Goal: Information Seeking & Learning: Compare options

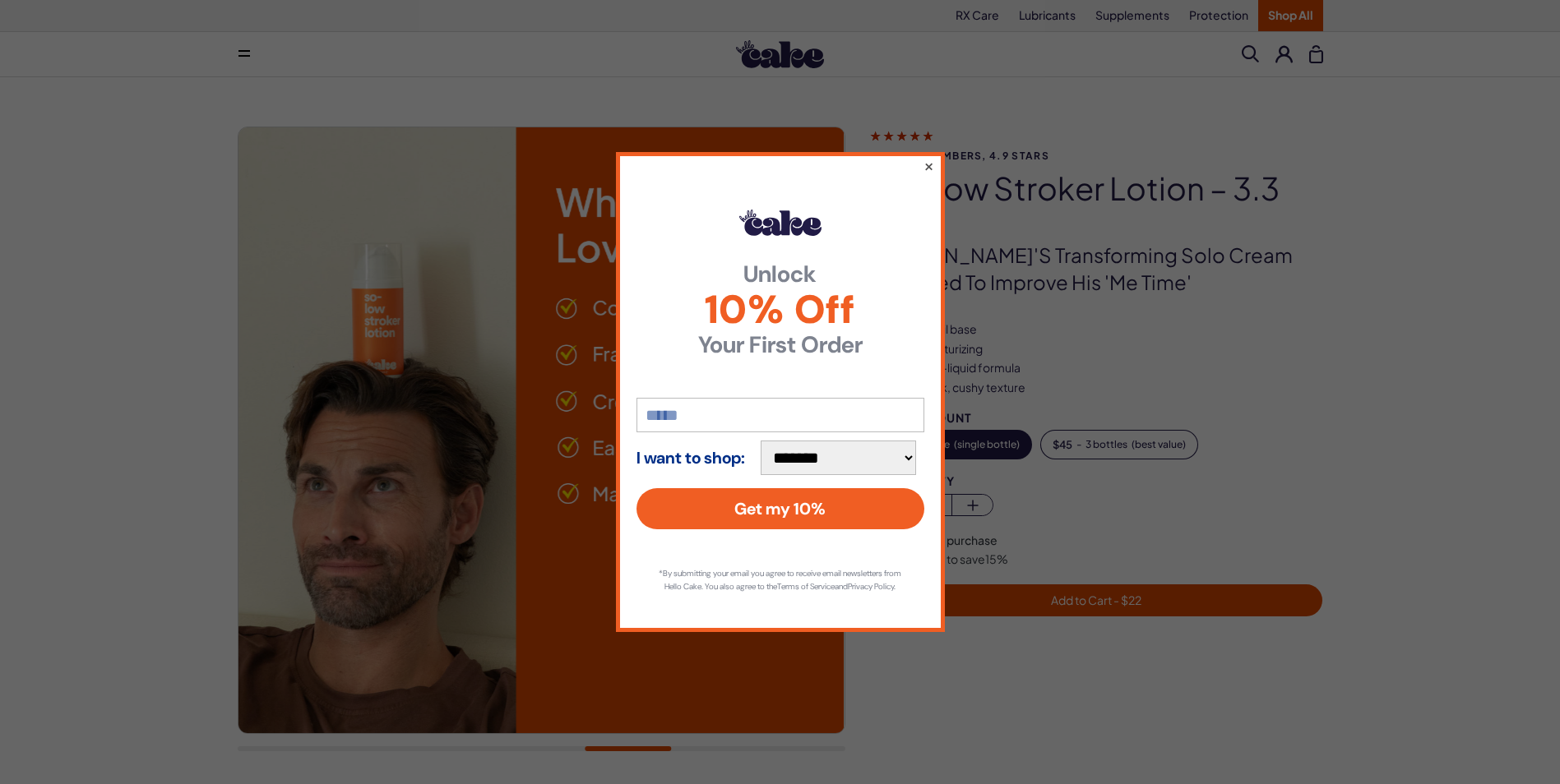
click at [926, 158] on button "×" at bounding box center [928, 166] width 11 height 19
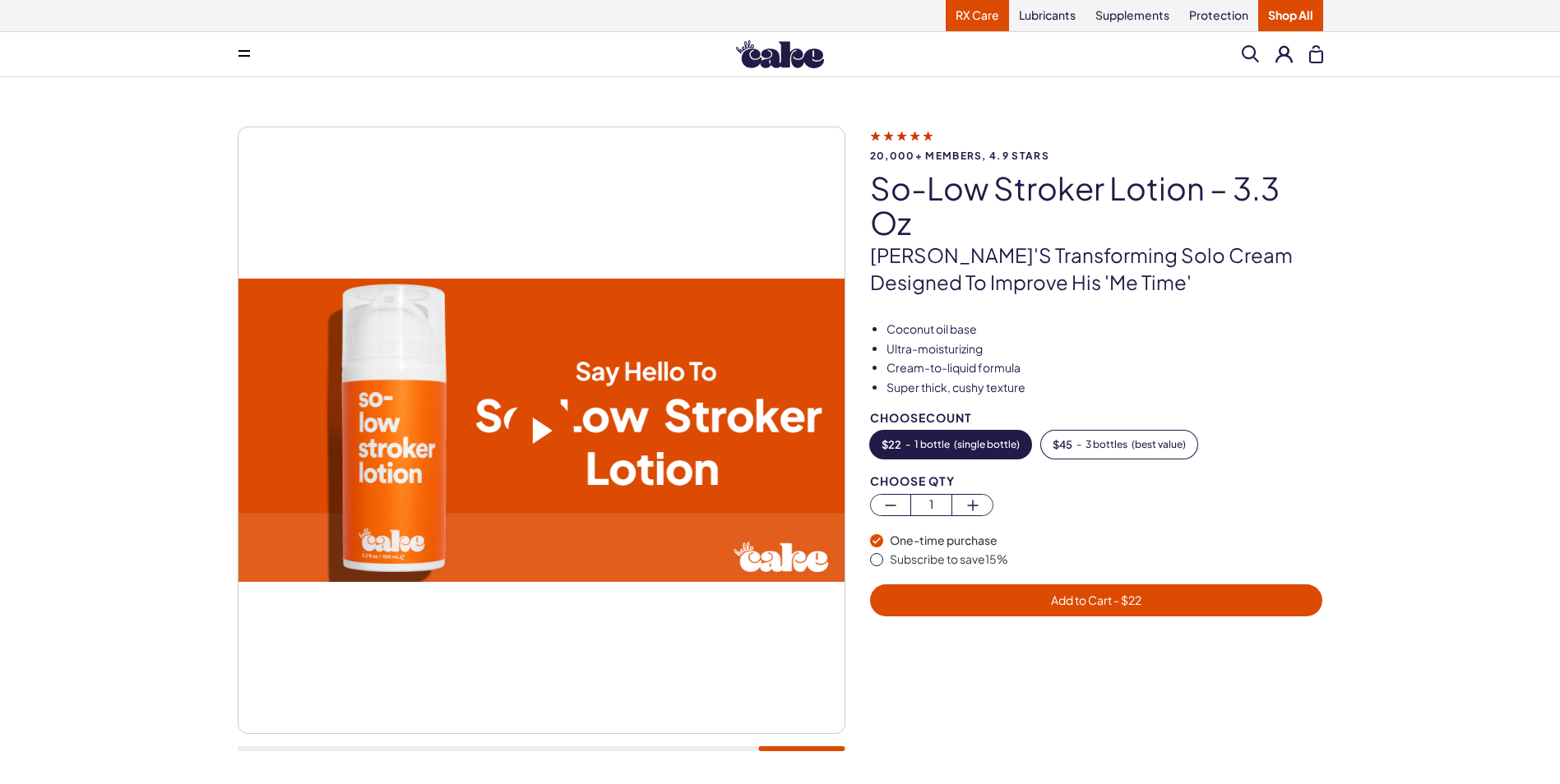
click at [986, 13] on link "RX Care" at bounding box center [978, 16] width 63 height 32
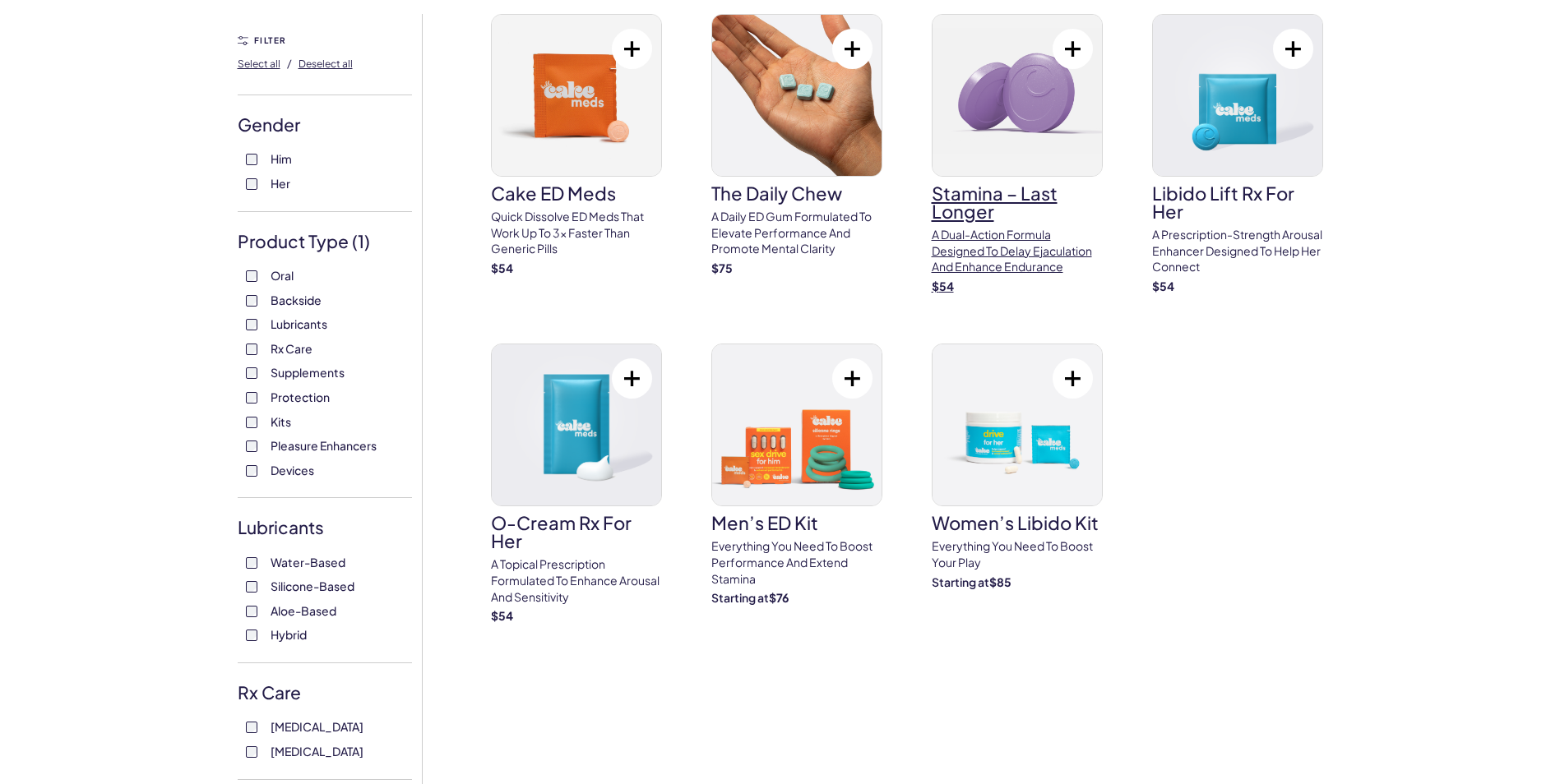
scroll to position [164, 0]
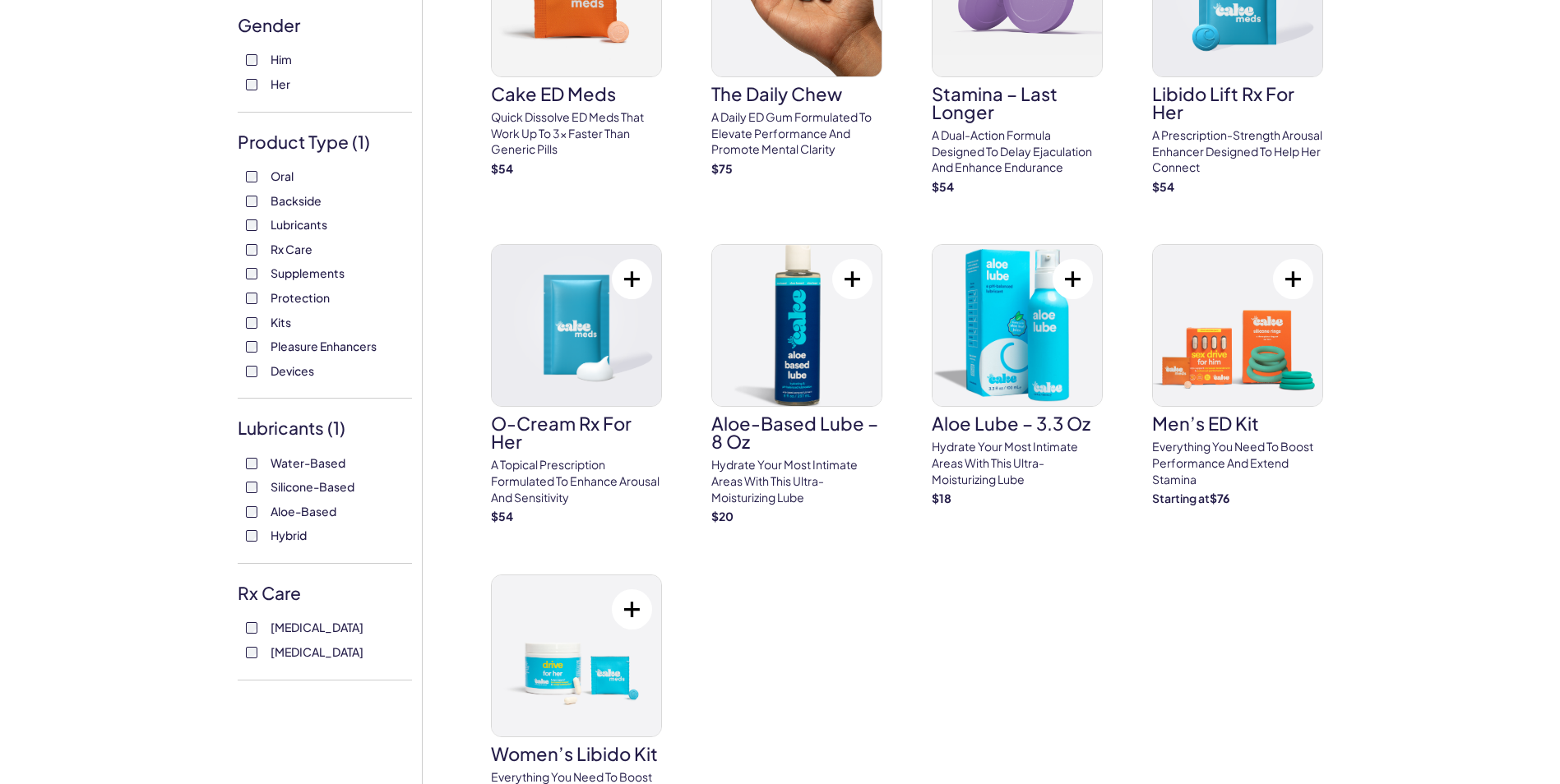
scroll to position [83, 0]
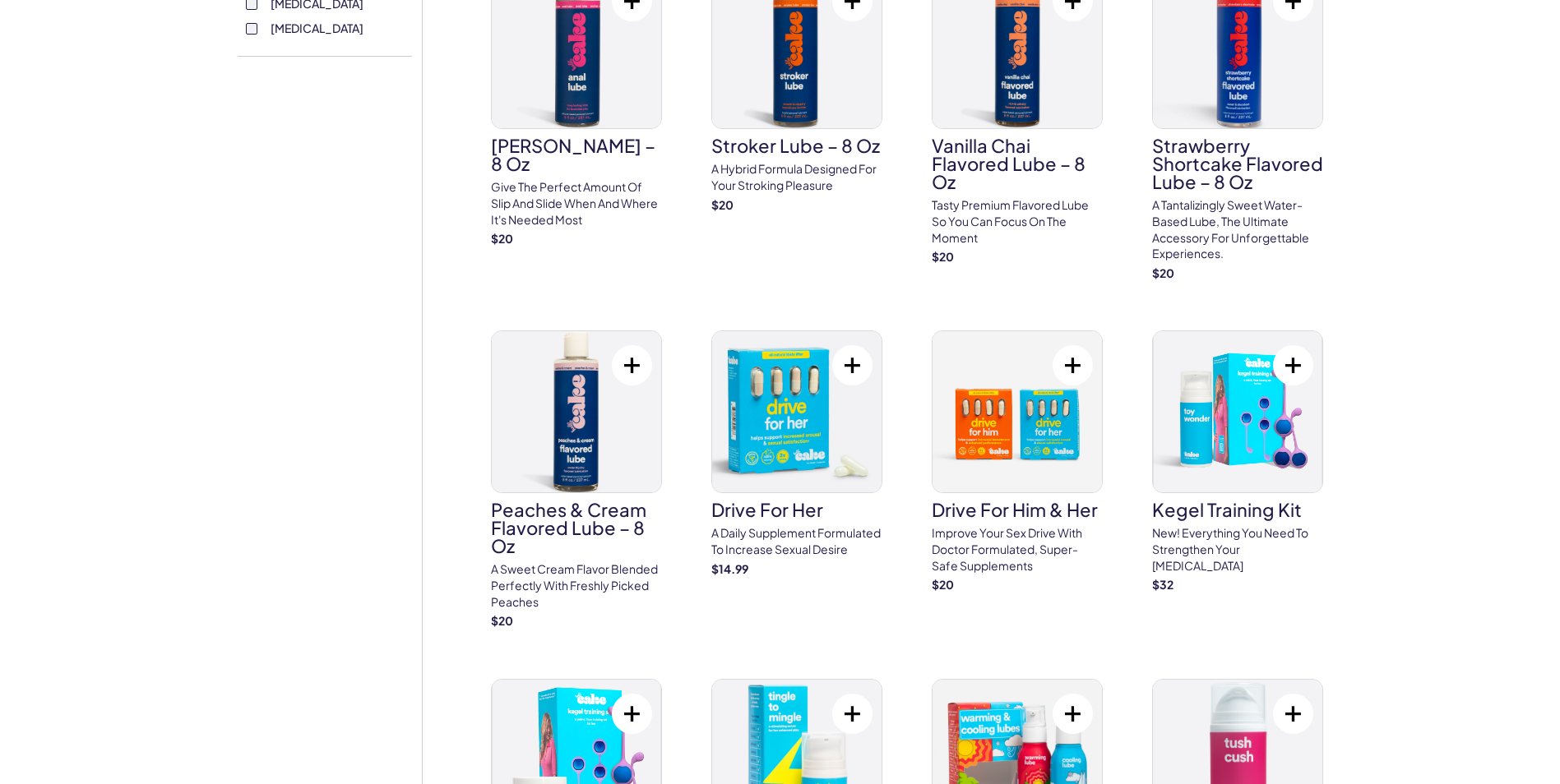
scroll to position [822, 0]
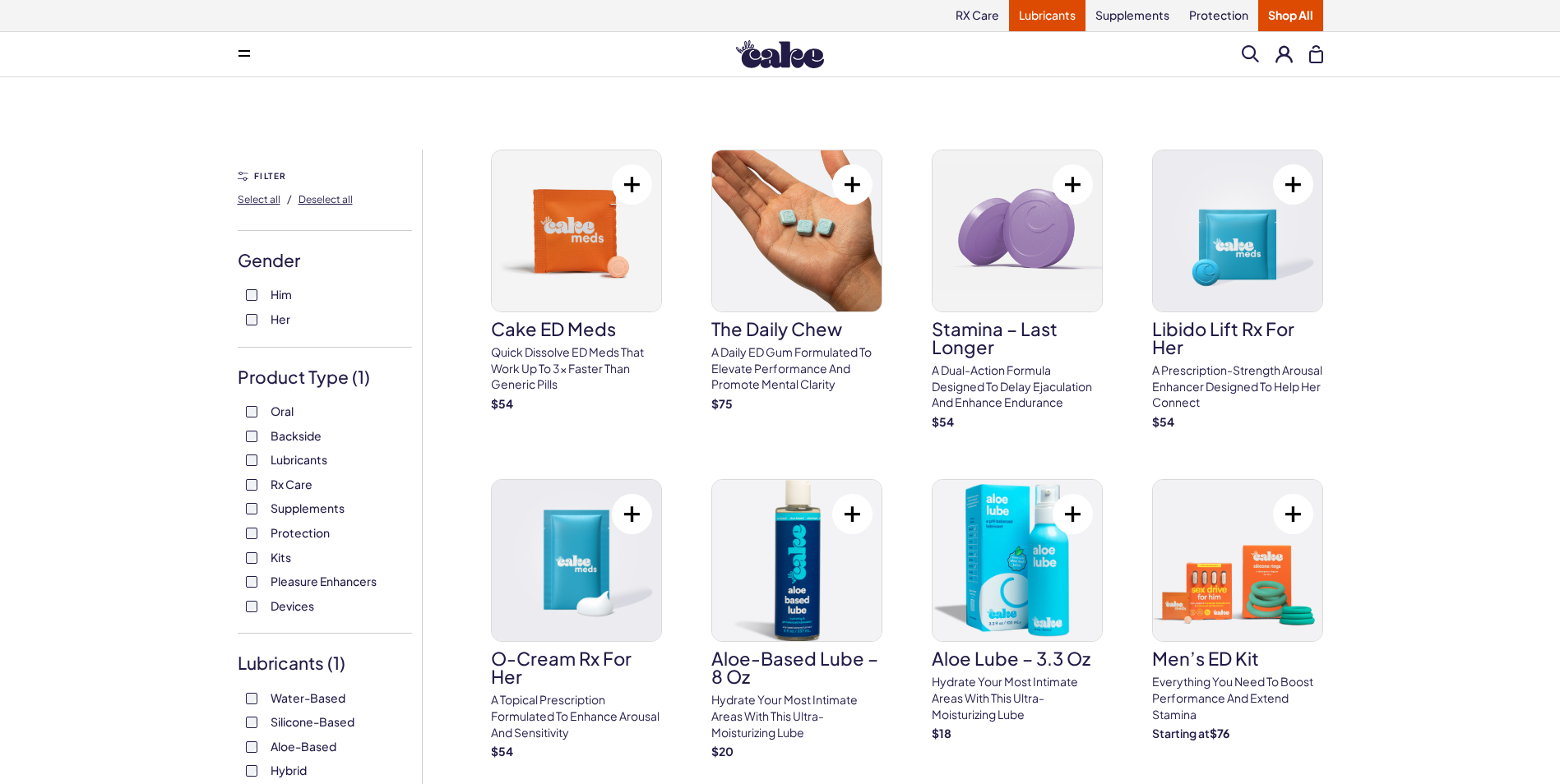
click at [1051, 14] on link "Lubricants" at bounding box center [1047, 16] width 76 height 32
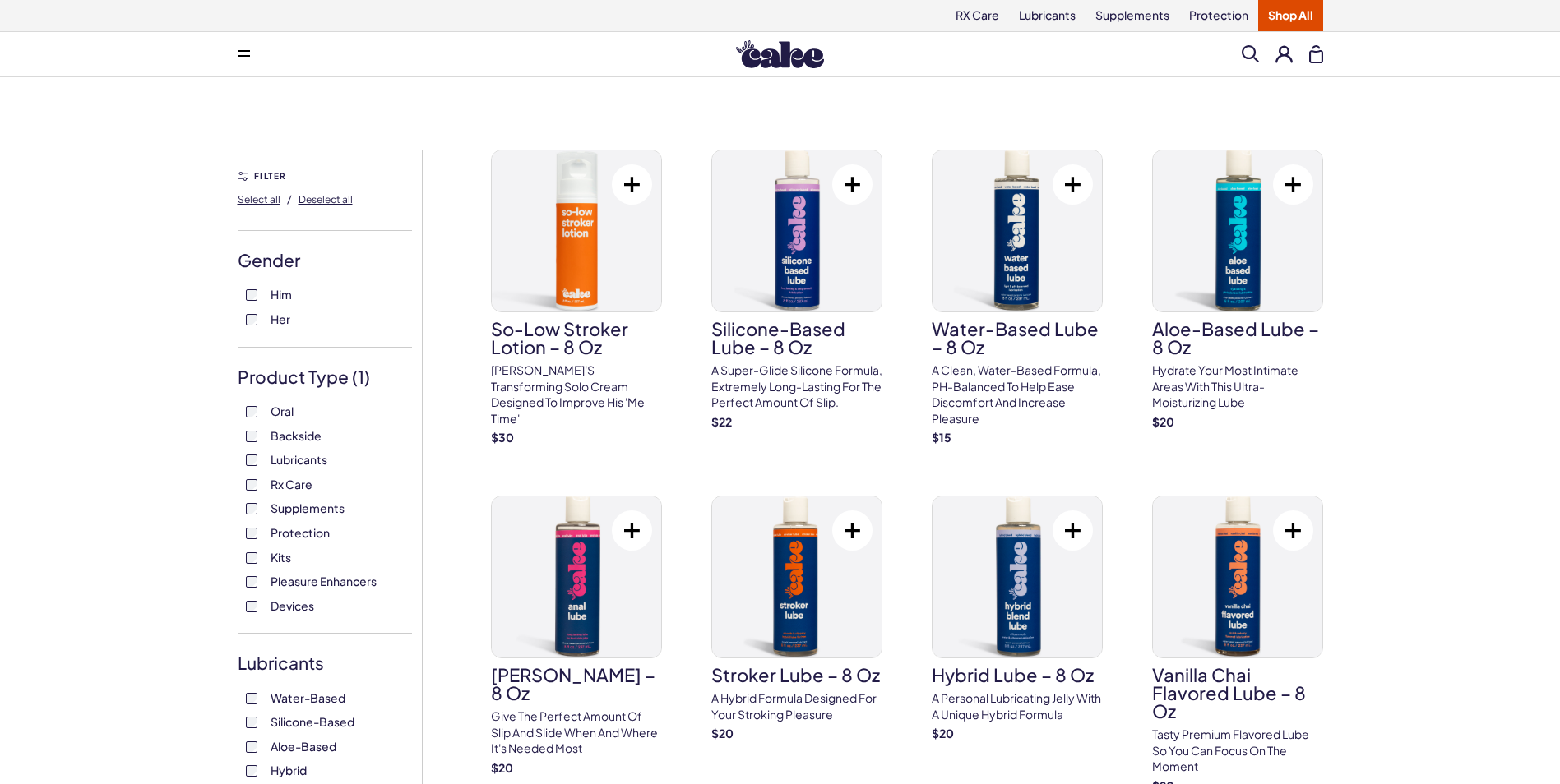
click at [286, 601] on span "Devices" at bounding box center [292, 606] width 44 height 21
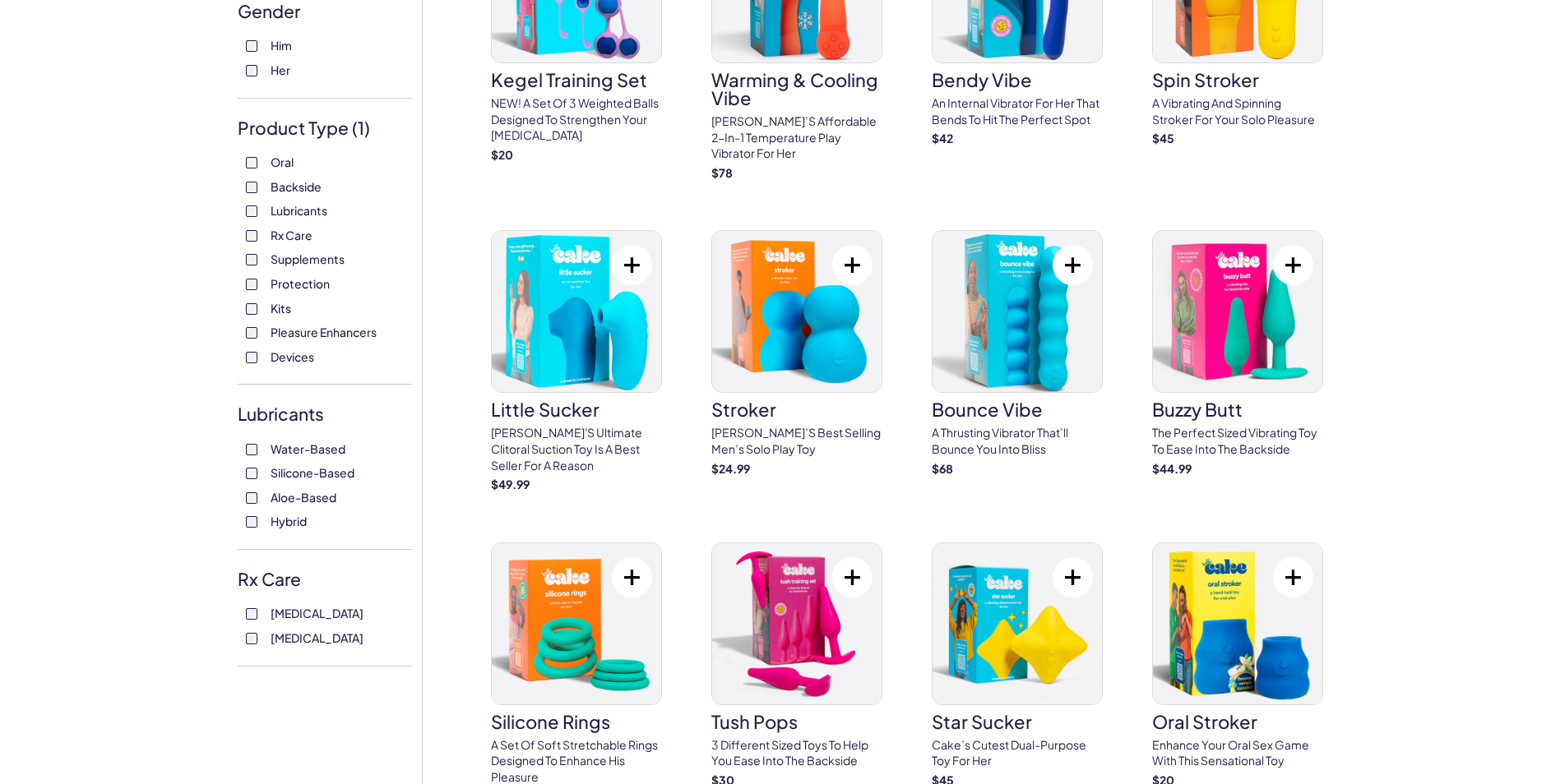
scroll to position [247, 0]
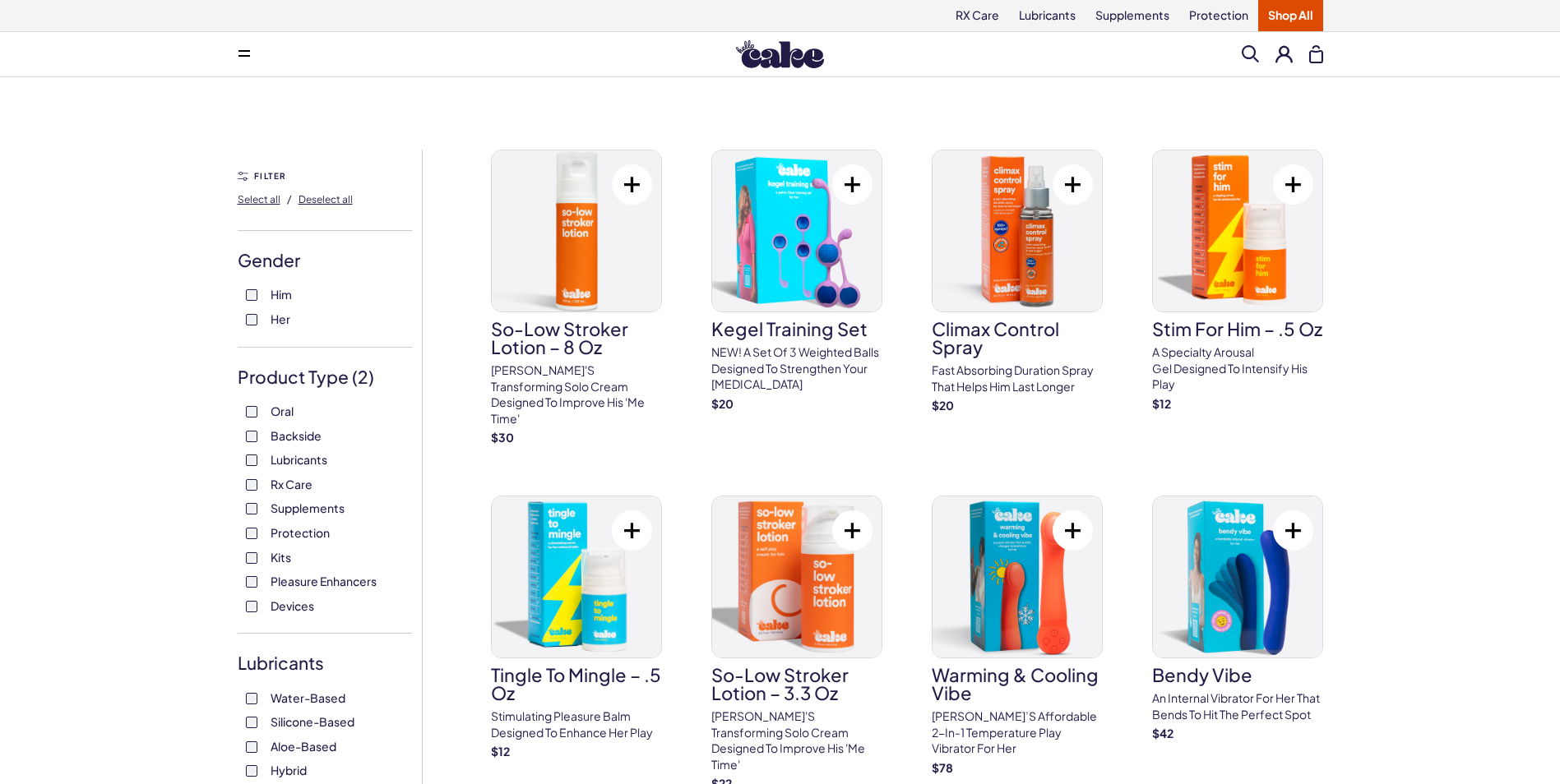
click at [249, 601] on label "Devices" at bounding box center [325, 607] width 158 height 17
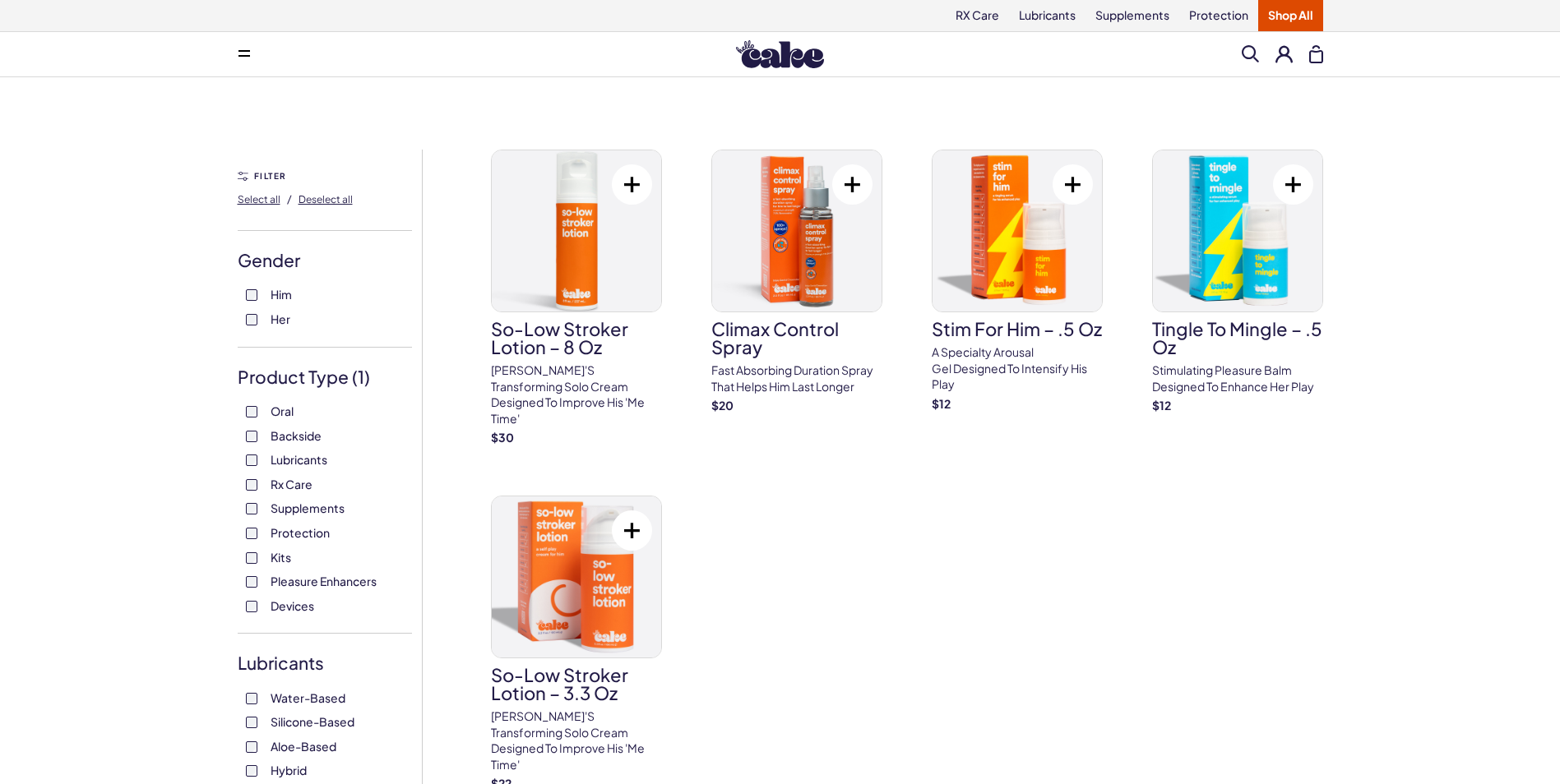
drag, startPoint x: 248, startPoint y: 600, endPoint x: 261, endPoint y: 551, distance: 50.7
click at [258, 553] on label "Kits" at bounding box center [325, 557] width 158 height 17
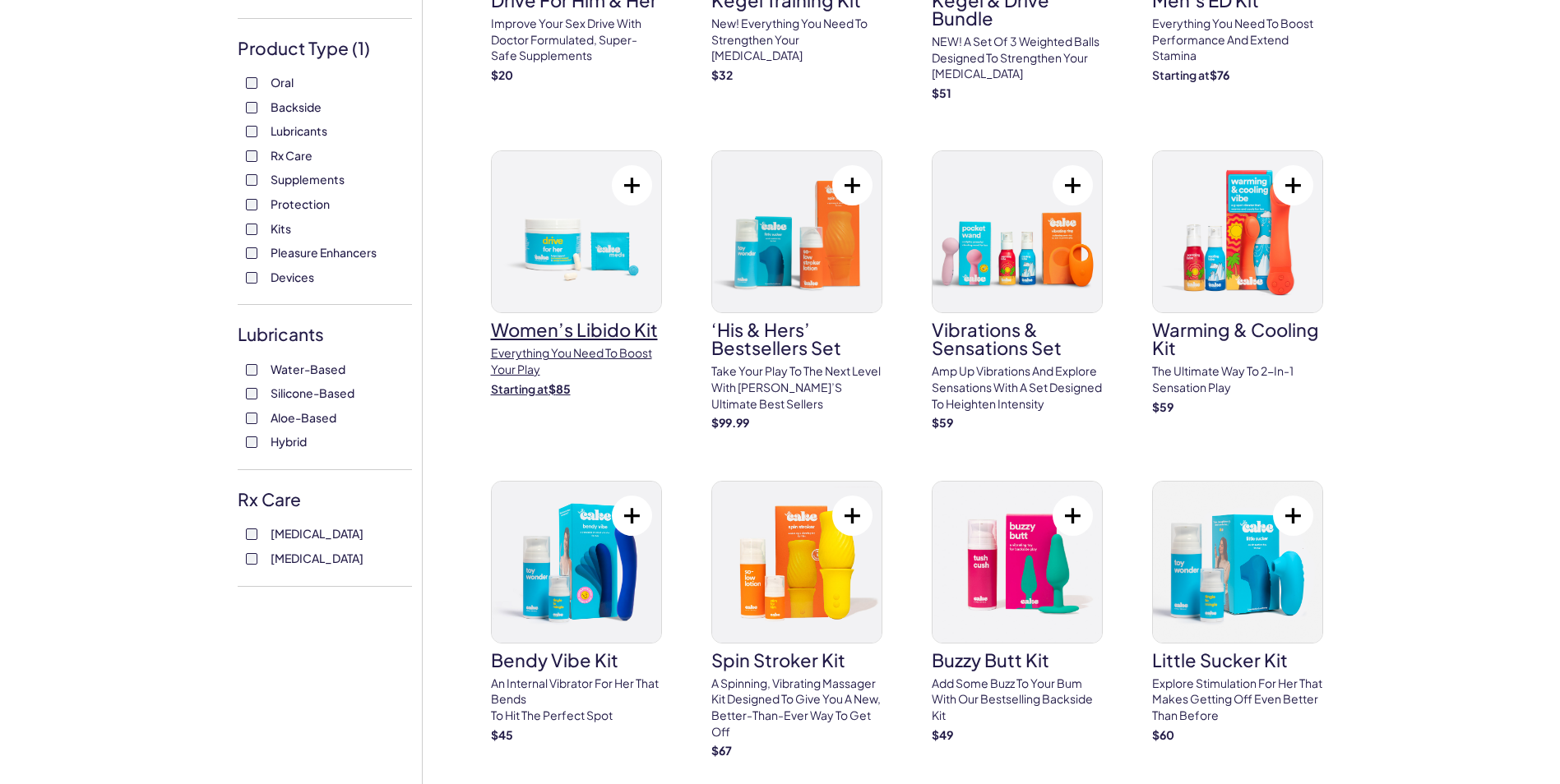
scroll to position [83, 0]
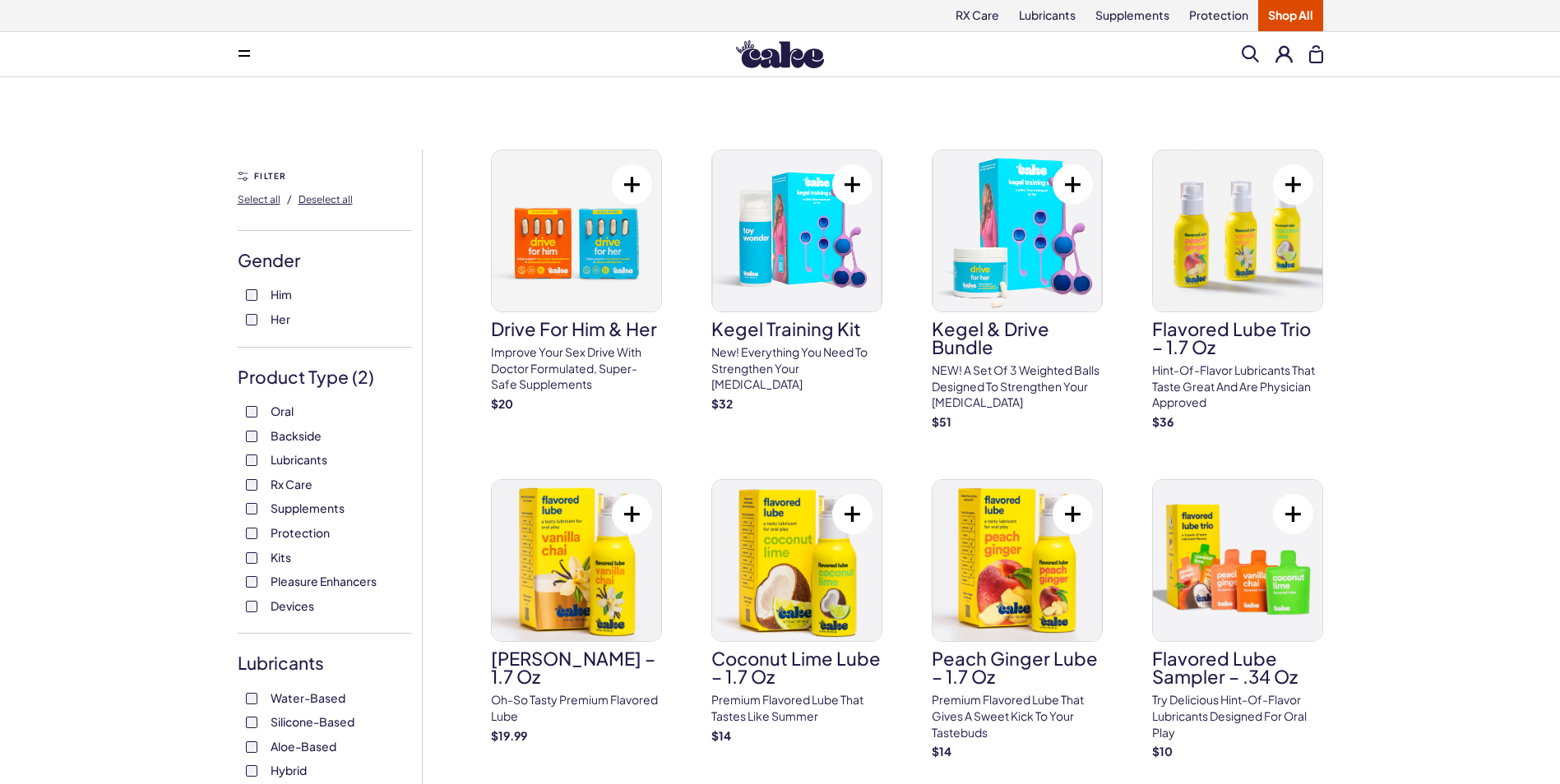
click at [248, 549] on div "Oral Backside Lubricants Rx Care Supplements Protection Kits Pleasure Enhancers…" at bounding box center [325, 509] width 175 height 211
click at [242, 553] on div "Oral Backside Lubricants Rx Care Supplements Protection Kits Pleasure Enhancers…" at bounding box center [325, 509] width 175 height 211
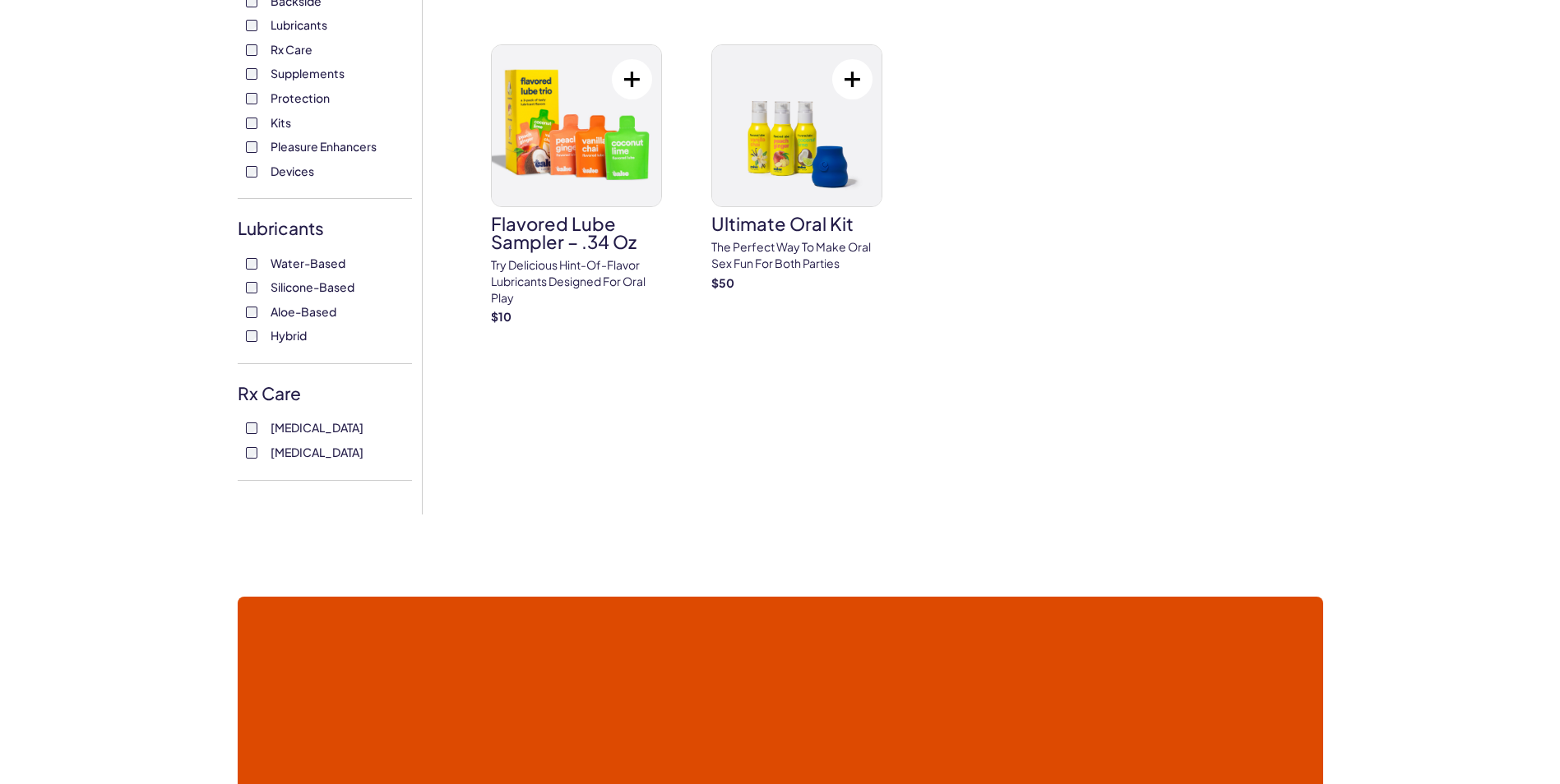
scroll to position [493, 0]
